Goal: Book appointment/travel/reservation

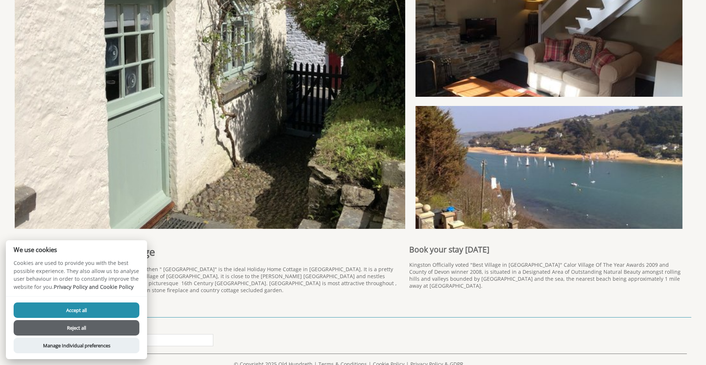
scroll to position [220, 0]
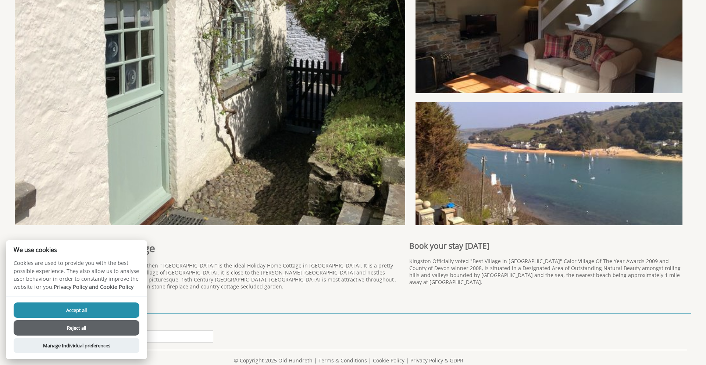
click at [102, 306] on button "Accept all" at bounding box center [77, 309] width 126 height 15
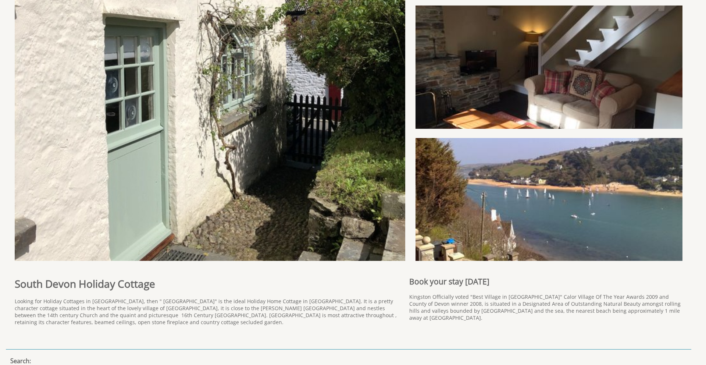
scroll to position [190, 0]
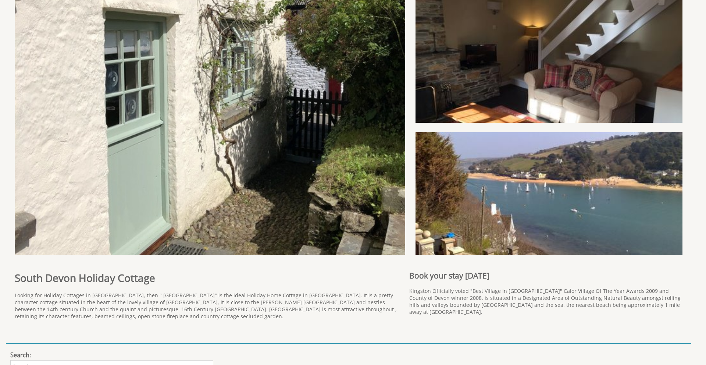
click at [446, 286] on div "Book your stay [DATE] [GEOGRAPHIC_DATA] Officially voted "Best Village in [GEOG…" at bounding box center [546, 292] width 282 height 56
drag, startPoint x: 448, startPoint y: 293, endPoint x: 526, endPoint y: 289, distance: 78.0
click at [517, 289] on p "Kingston Officially voted "Best Village in [GEOGRAPHIC_DATA]" Calor Village Of …" at bounding box center [545, 301] width 273 height 28
click at [528, 291] on p "Kingston Officially voted "Best Village in [GEOGRAPHIC_DATA]" Calor Village Of …" at bounding box center [545, 301] width 273 height 28
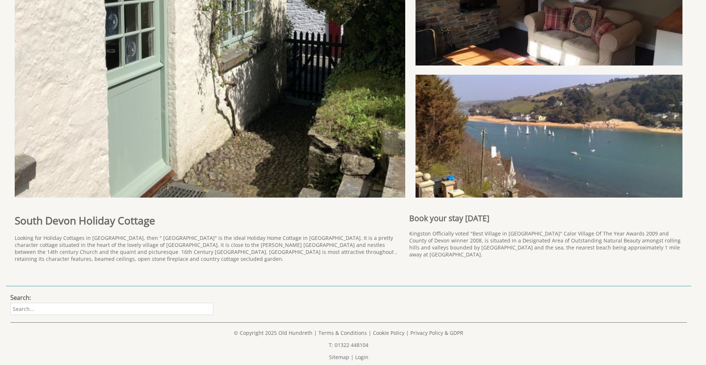
scroll to position [274, 0]
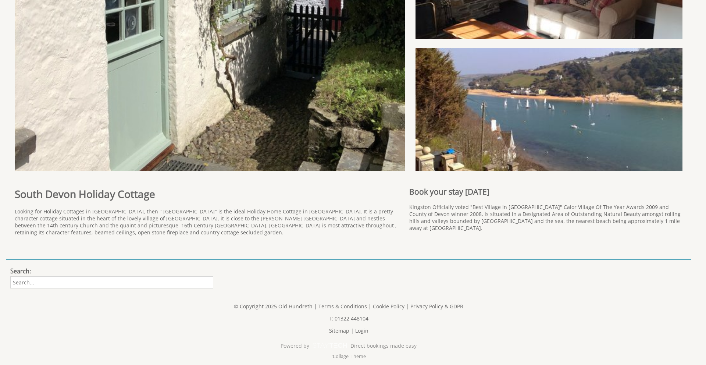
click at [445, 212] on p "Kingston Officially voted "Best Village in [GEOGRAPHIC_DATA]" Calor Village Of …" at bounding box center [545, 217] width 273 height 28
click at [447, 190] on h2 "Book your stay [DATE]" at bounding box center [545, 191] width 273 height 10
click at [455, 163] on img at bounding box center [548, 114] width 267 height 132
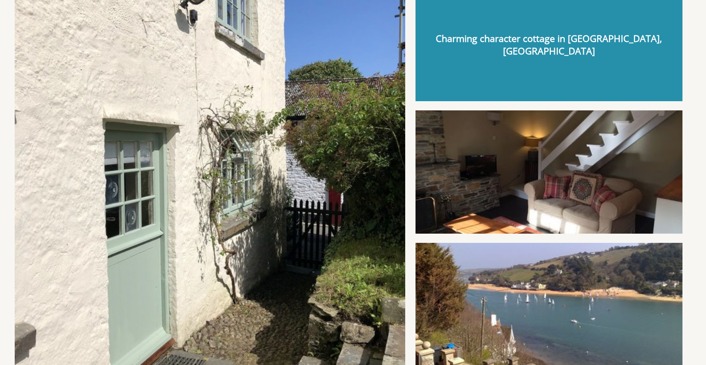
scroll to position [0, 0]
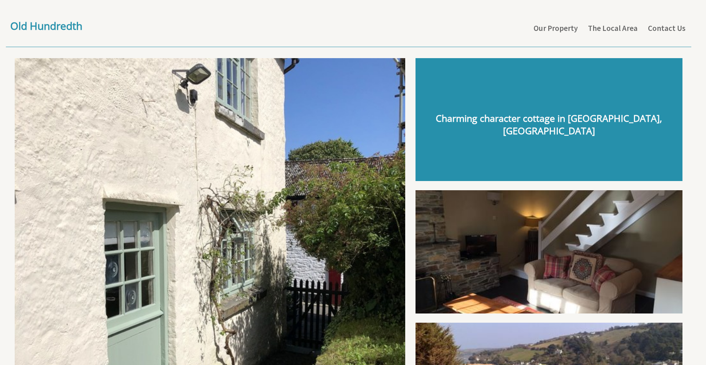
click at [462, 179] on div "Charming character cottage in [GEOGRAPHIC_DATA], [GEOGRAPHIC_DATA]" at bounding box center [548, 119] width 267 height 123
click at [500, 132] on div "Charming character cottage in [GEOGRAPHIC_DATA], [GEOGRAPHIC_DATA]" at bounding box center [548, 119] width 267 height 123
click at [568, 36] on ul "Our Property The Local Area Contact Us" at bounding box center [608, 28] width 158 height 17
click at [566, 26] on link "Our Property" at bounding box center [555, 28] width 44 height 10
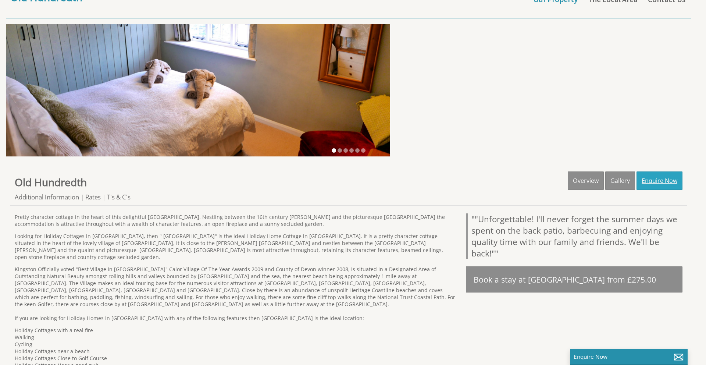
scroll to position [29, 0]
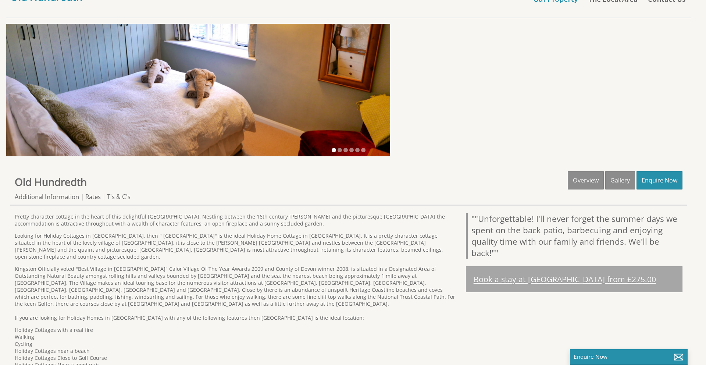
click at [596, 283] on link "Book a stay at [GEOGRAPHIC_DATA] from £275.00" at bounding box center [574, 279] width 216 height 26
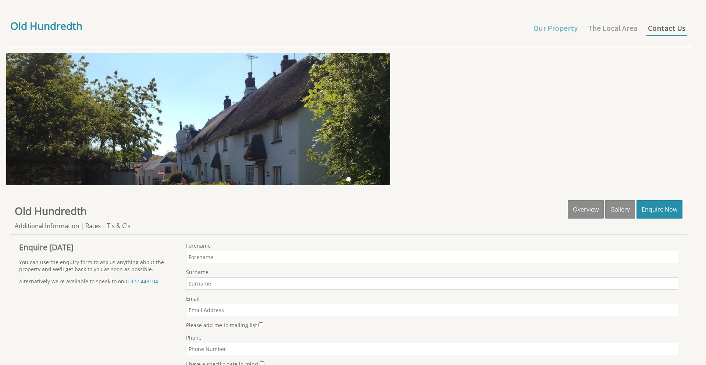
click at [659, 28] on link "Contact Us" at bounding box center [665, 28] width 37 height 10
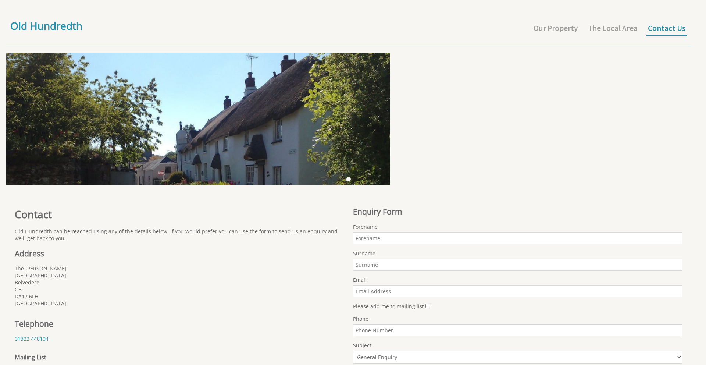
click at [678, 28] on link "Contact Us" at bounding box center [665, 28] width 37 height 10
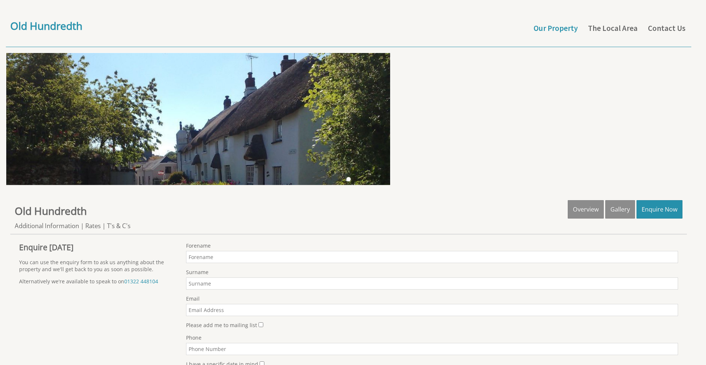
scroll to position [29, 0]
